Goal: Information Seeking & Learning: Compare options

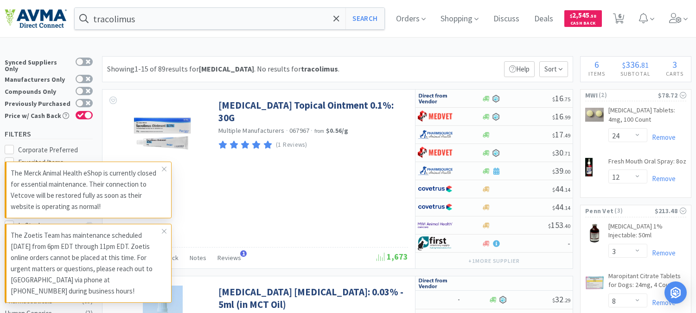
select select "24"
select select "12"
select select "3"
select select "8"
select select "3"
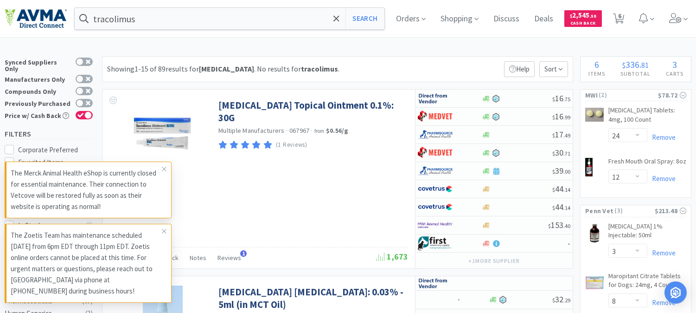
select select "1"
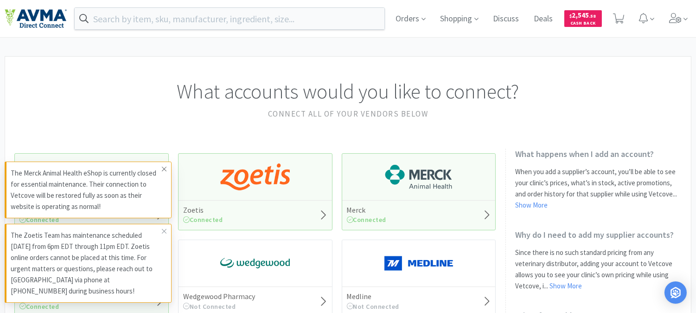
click at [167, 167] on icon at bounding box center [164, 168] width 6 height 7
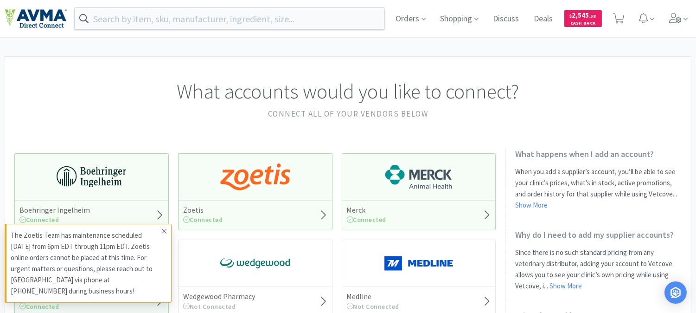
click at [165, 229] on icon at bounding box center [164, 230] width 6 height 7
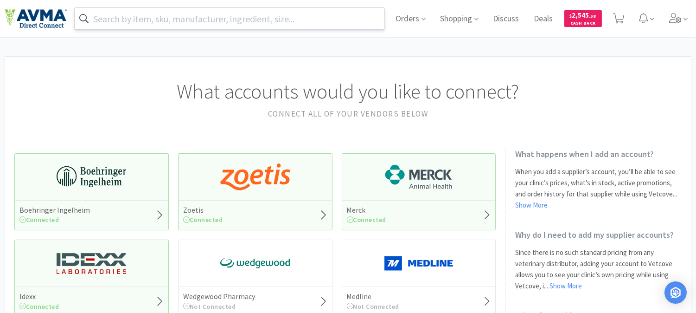
click at [126, 18] on input "text" at bounding box center [230, 18] width 310 height 21
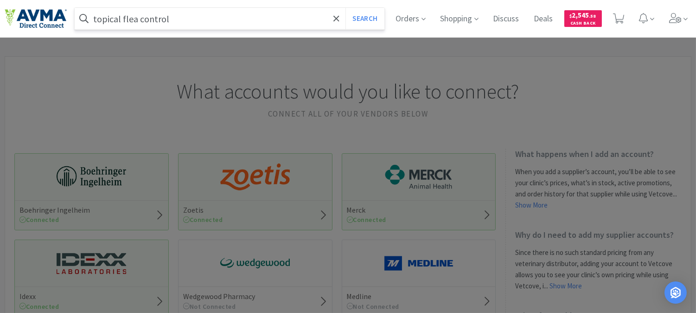
type input "topical flea control"
click at [345, 8] on button "Search" at bounding box center [364, 18] width 38 height 21
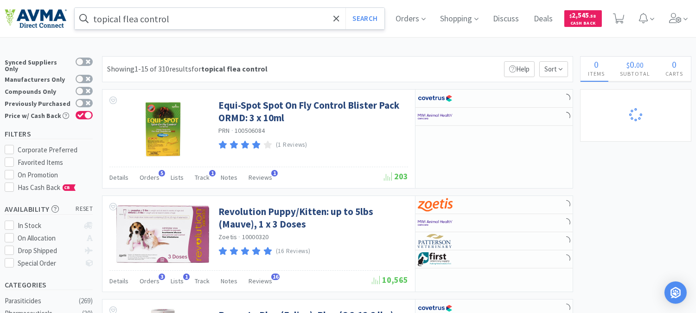
select select "3"
select select "8"
select select "3"
select select "1"
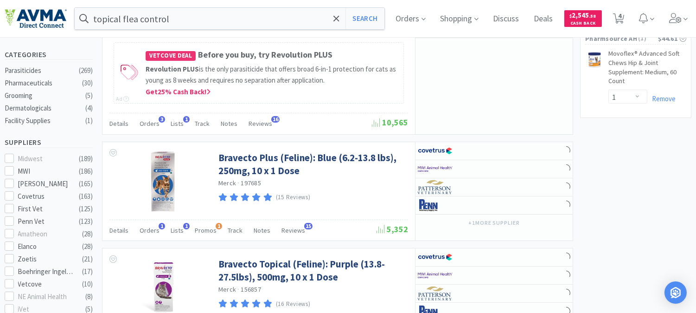
select select "24"
select select "12"
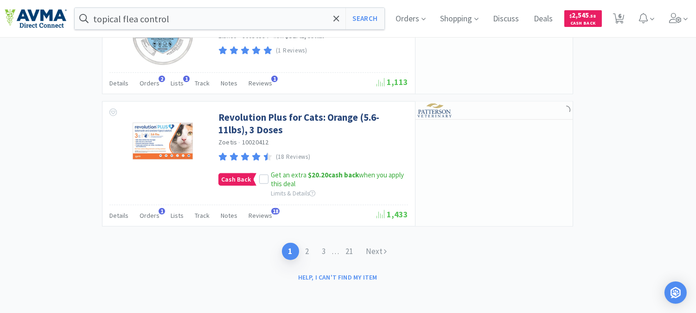
scroll to position [1709, 0]
click at [306, 249] on link "2" at bounding box center [307, 251] width 17 height 17
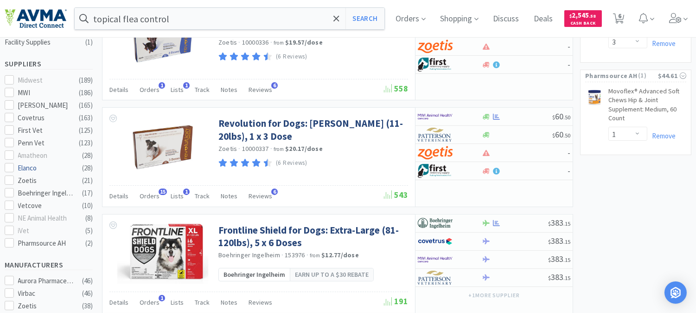
scroll to position [309, 0]
click at [11, 101] on icon at bounding box center [9, 104] width 7 height 7
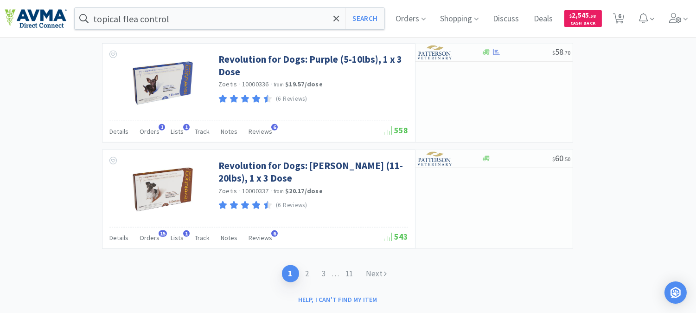
scroll to position [1577, 0]
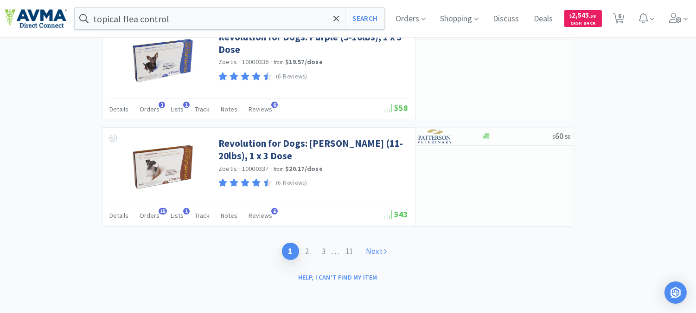
click at [379, 254] on link "Next" at bounding box center [377, 251] width 34 height 17
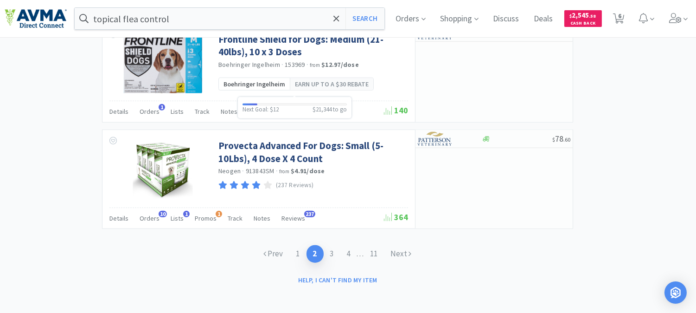
scroll to position [1452, 0]
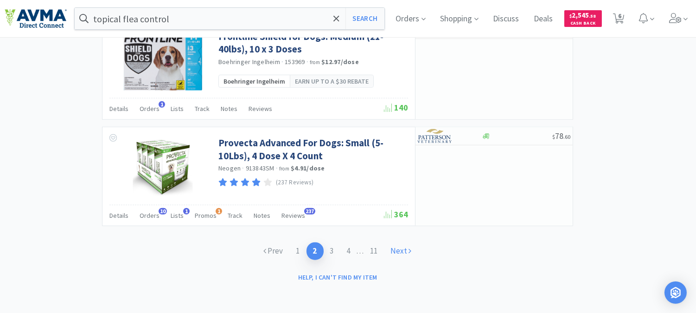
click at [397, 249] on link "Next" at bounding box center [401, 250] width 34 height 17
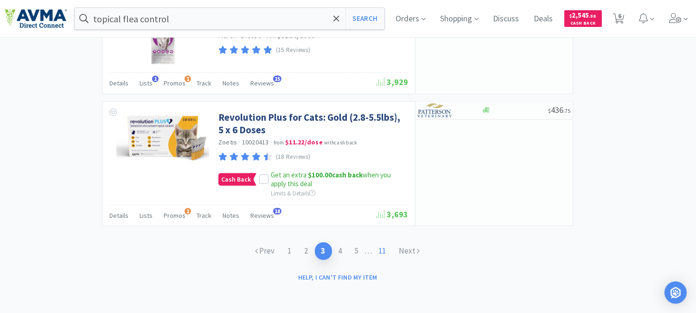
scroll to position [1702, 0]
click at [406, 249] on link "Next" at bounding box center [410, 250] width 34 height 17
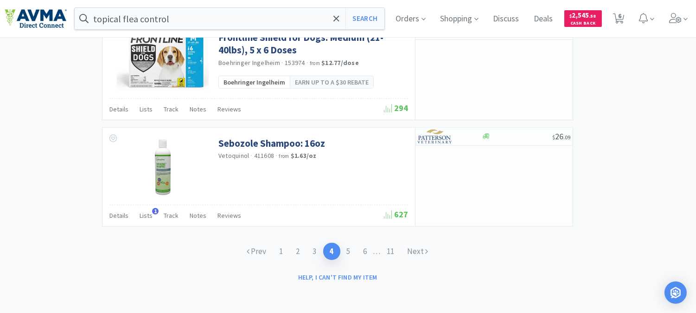
scroll to position [1480, 0]
click at [423, 251] on link "Next" at bounding box center [418, 251] width 34 height 17
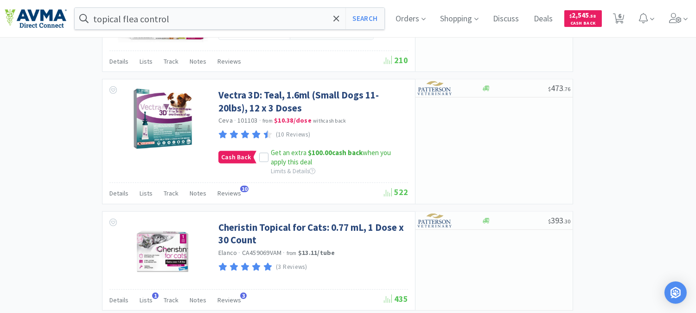
scroll to position [1288, 0]
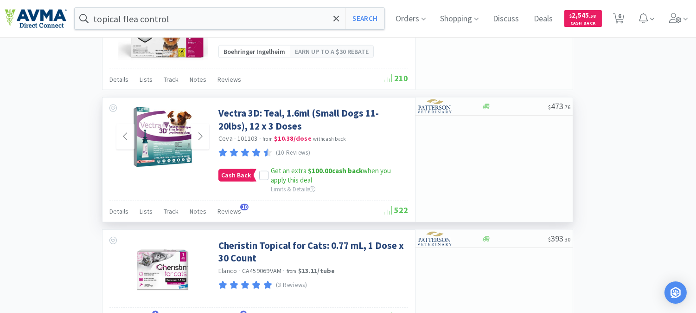
click at [165, 135] on img at bounding box center [163, 137] width 60 height 60
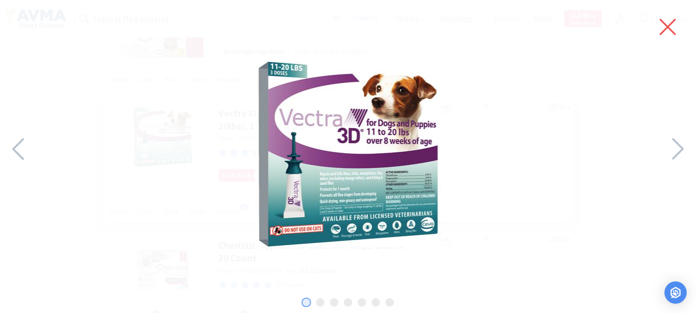
click at [659, 31] on icon at bounding box center [667, 27] width 19 height 26
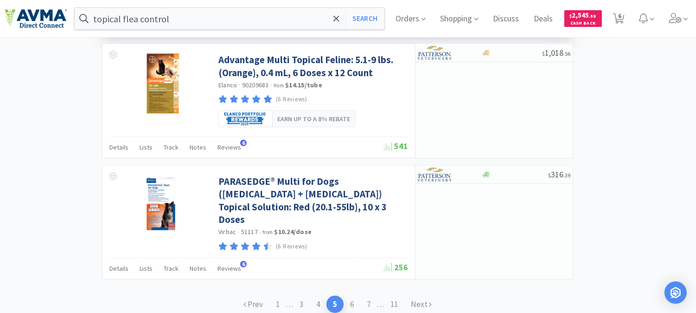
scroll to position [1613, 0]
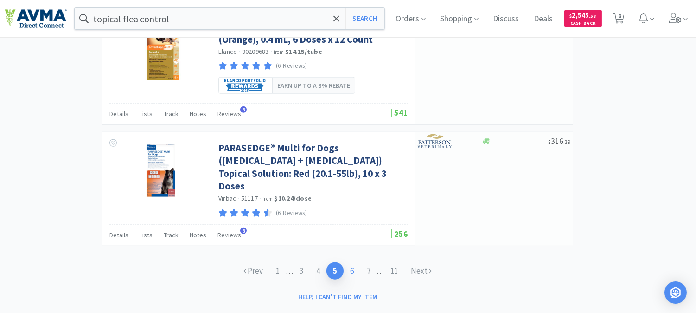
click at [357, 262] on link "6" at bounding box center [352, 270] width 17 height 17
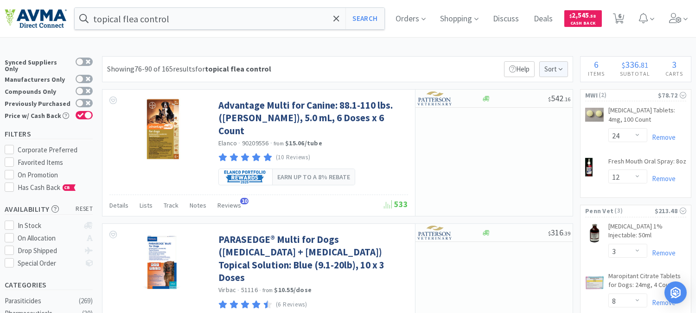
click at [557, 73] on span "Sort" at bounding box center [553, 69] width 29 height 16
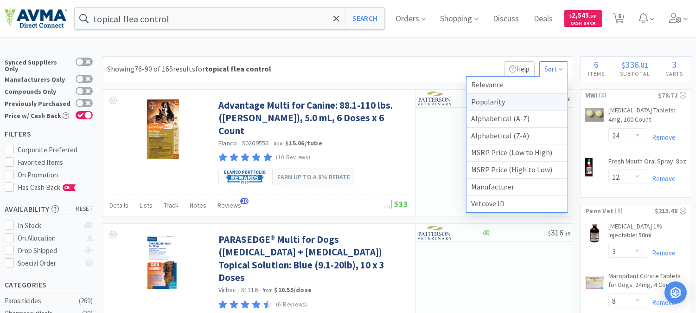
click at [499, 103] on div "Popularity" at bounding box center [516, 102] width 101 height 17
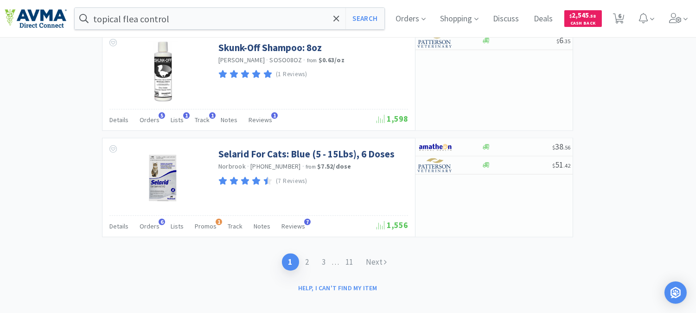
scroll to position [1798, 0]
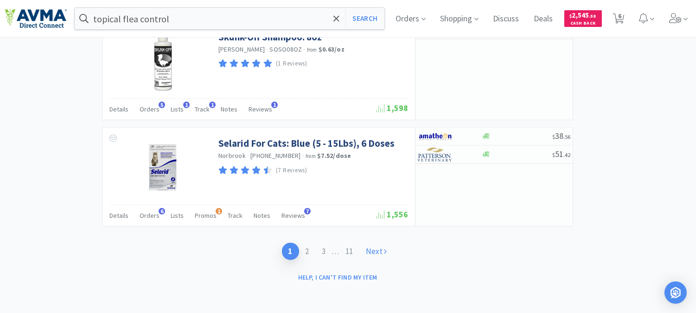
click at [383, 250] on link "Next" at bounding box center [377, 251] width 34 height 17
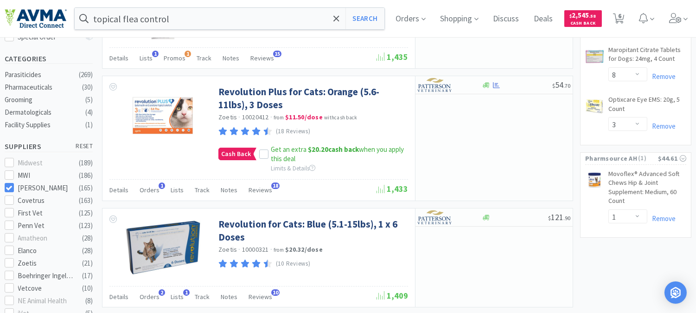
scroll to position [206, 0]
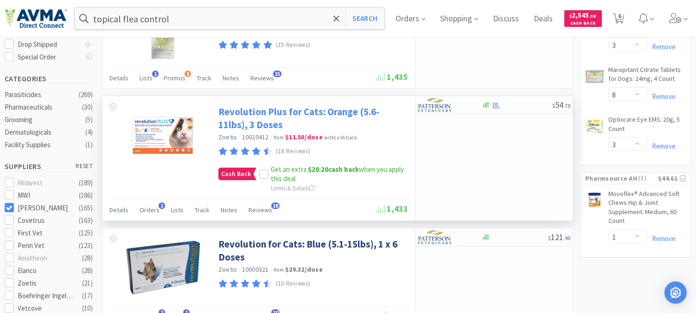
click at [240, 114] on link "Revolution Plus for Cats: Orange (5.6-11lbs), 3 Doses" at bounding box center [311, 118] width 187 height 26
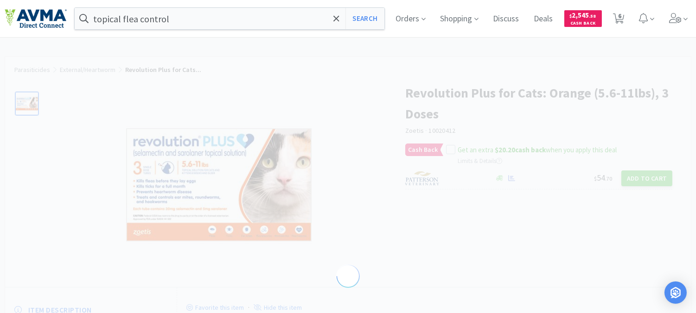
select select "286641"
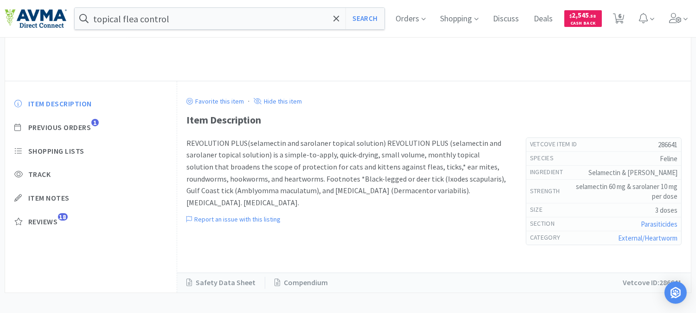
select select "24"
select select "12"
select select "3"
select select "8"
select select "3"
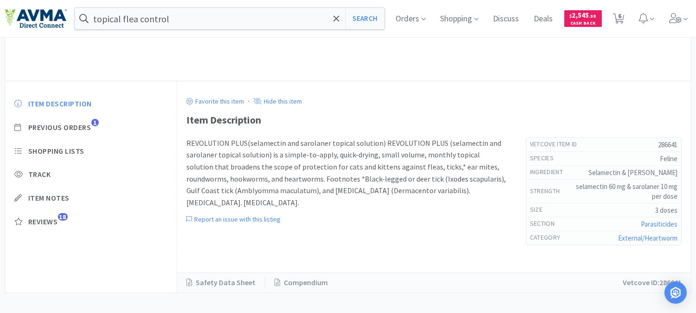
select select "1"
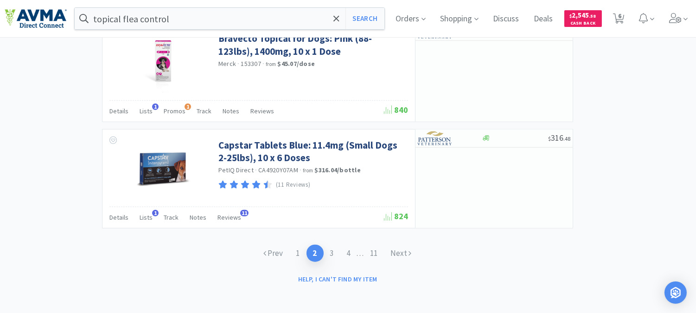
scroll to position [1530, 0]
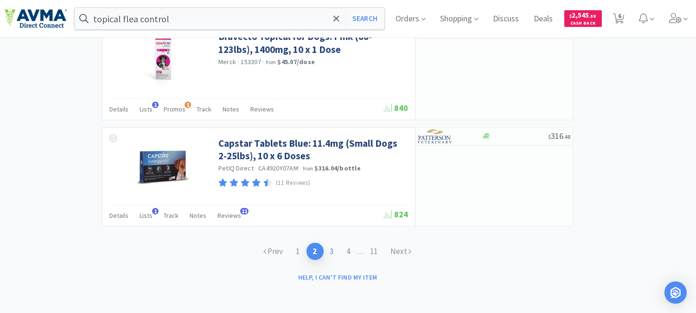
click at [331, 250] on link "3" at bounding box center [332, 251] width 17 height 17
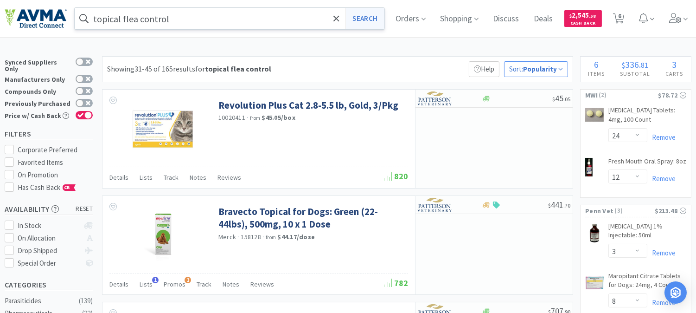
click at [371, 19] on button "Search" at bounding box center [364, 18] width 38 height 21
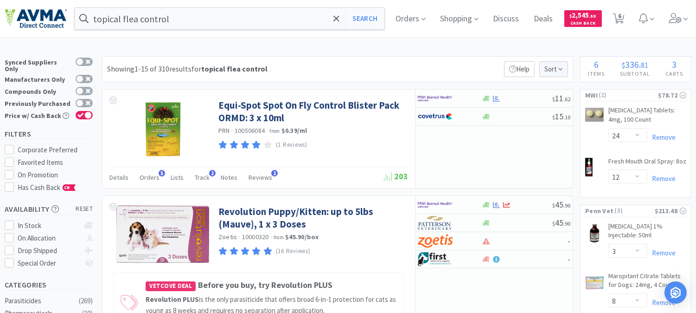
click at [549, 70] on span "Sort" at bounding box center [553, 69] width 29 height 16
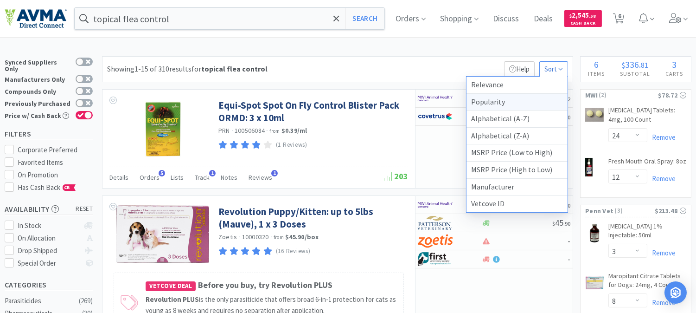
click at [488, 101] on div "Popularity" at bounding box center [516, 102] width 101 height 17
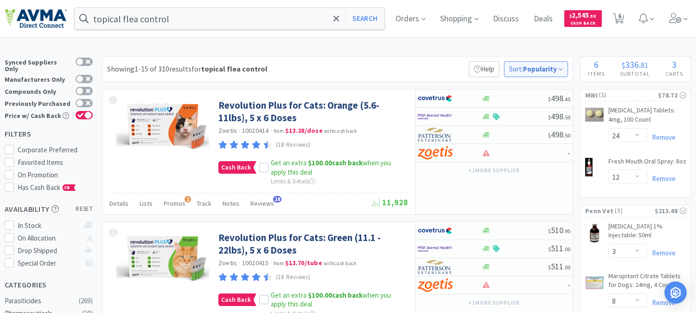
click at [549, 69] on strong "Popularity" at bounding box center [540, 68] width 34 height 9
click at [419, 70] on div "Showing 1-15 of 310 results for topical flea control Filters 1 Help Sort : Popu…" at bounding box center [337, 69] width 471 height 26
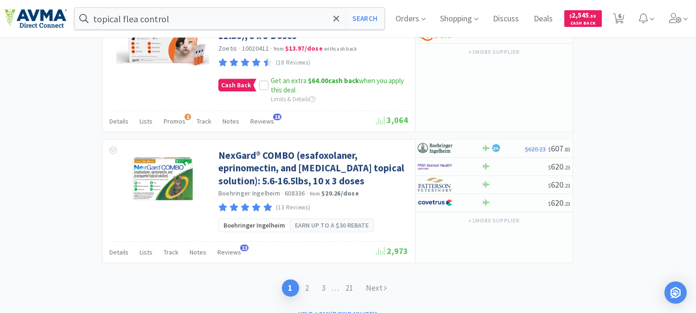
scroll to position [1794, 0]
